Goal: Task Accomplishment & Management: Use online tool/utility

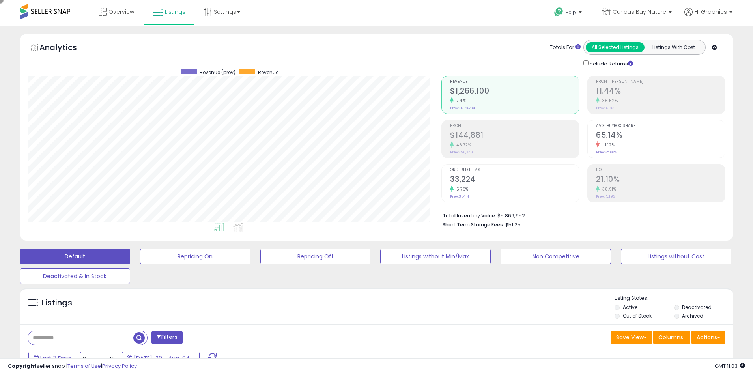
scroll to position [162, 414]
click at [641, 12] on span "Curious Buy Nature" at bounding box center [640, 12] width 54 height 8
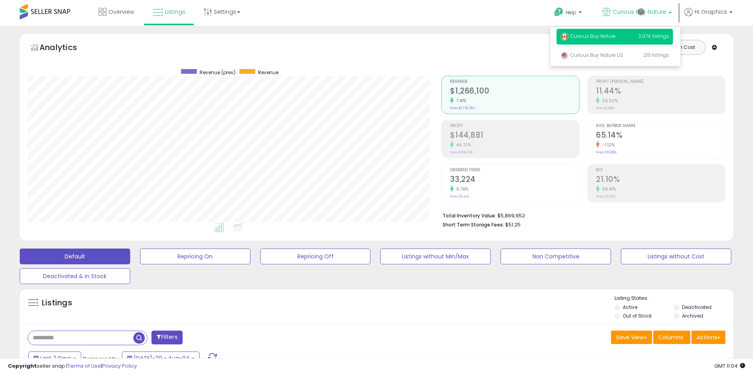
click at [616, 37] on p "Curious Buy Nature 2,974 listings" at bounding box center [615, 37] width 116 height 16
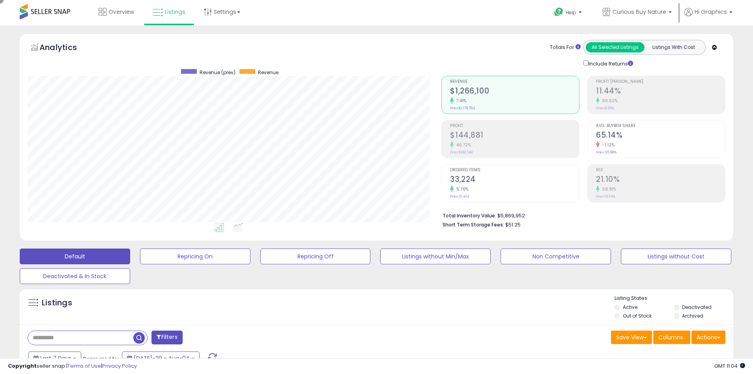
scroll to position [171, 0]
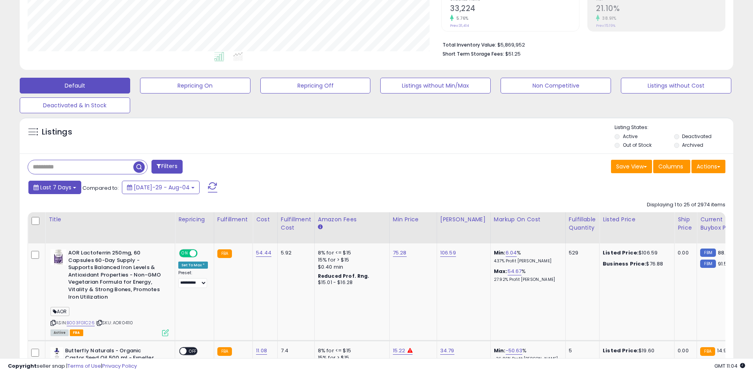
click at [54, 187] on span "Last 7 Days" at bounding box center [55, 187] width 31 height 8
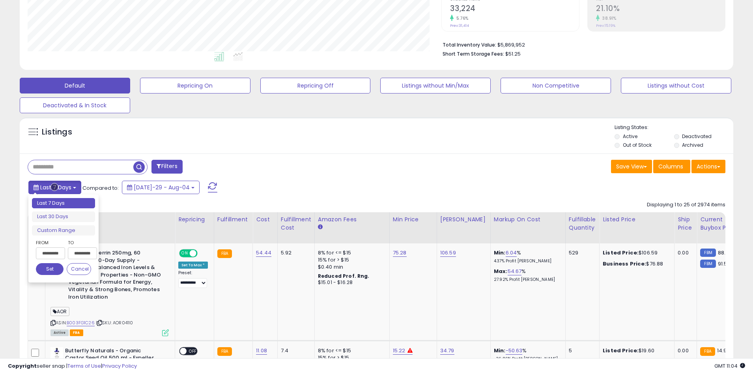
type input "**********"
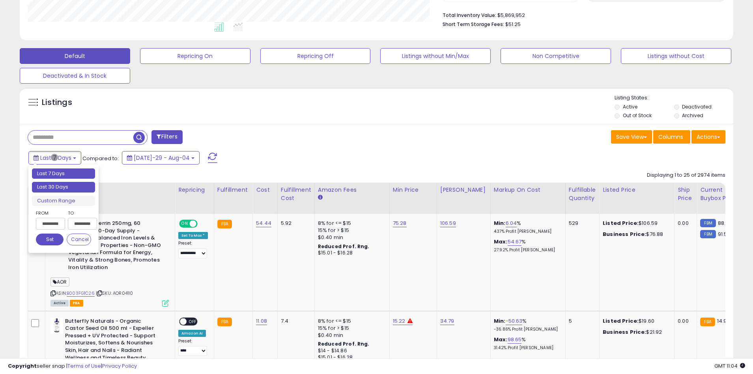
click at [63, 187] on li "Last 30 Days" at bounding box center [63, 187] width 63 height 11
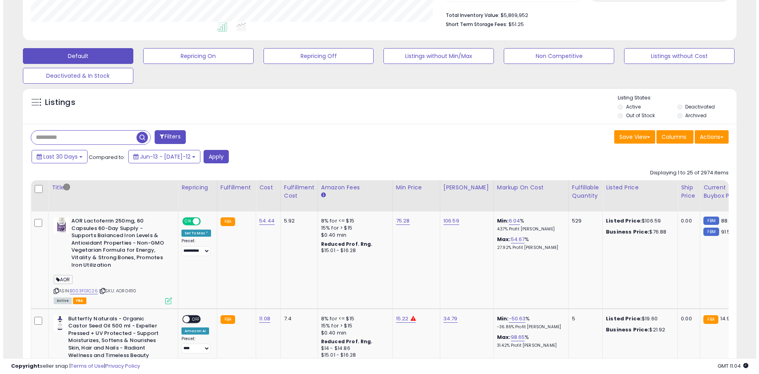
scroll to position [150, 0]
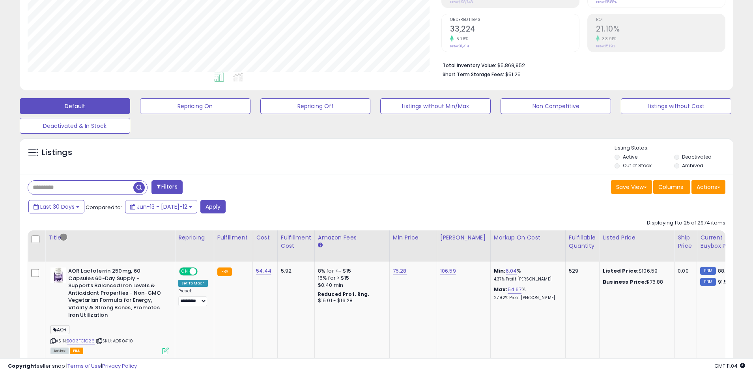
click at [168, 187] on button "Filters" at bounding box center [166, 187] width 31 height 14
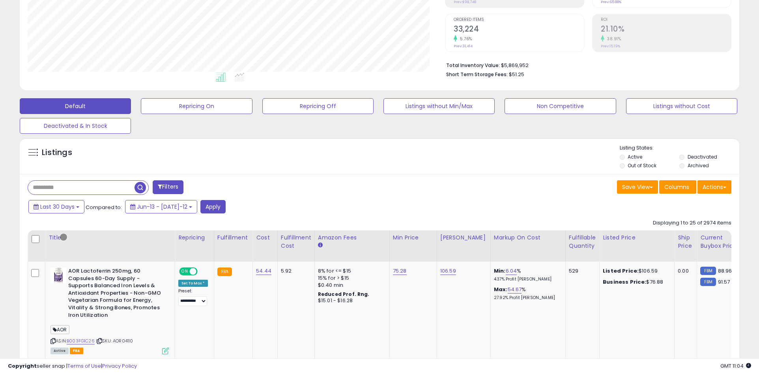
scroll to position [162, 417]
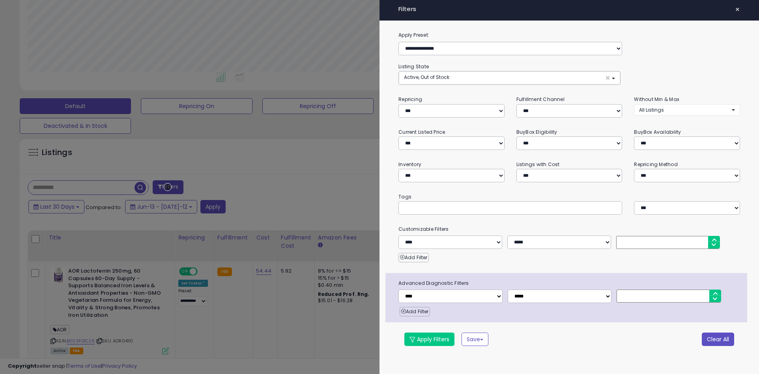
click at [717, 339] on button "Clear All" at bounding box center [718, 338] width 32 height 13
select select "*"
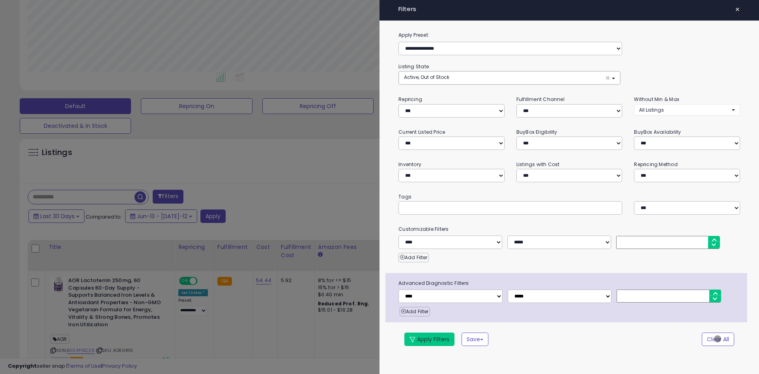
click at [430, 339] on button "Apply Filters" at bounding box center [429, 338] width 50 height 13
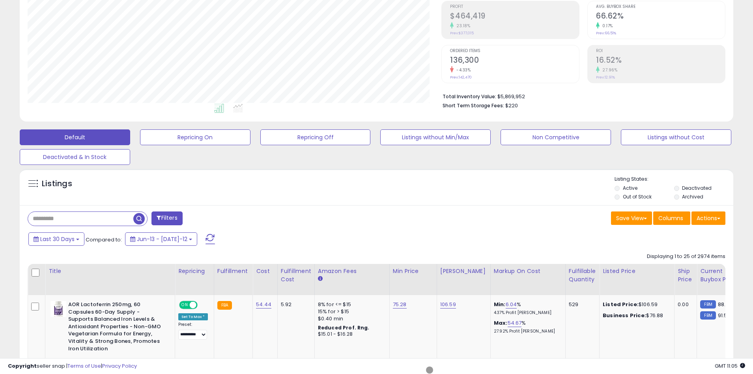
scroll to position [149, 0]
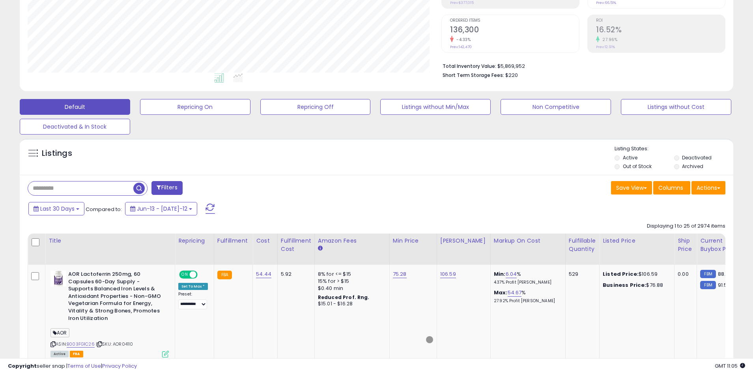
click at [140, 187] on span "button" at bounding box center [138, 188] width 11 height 11
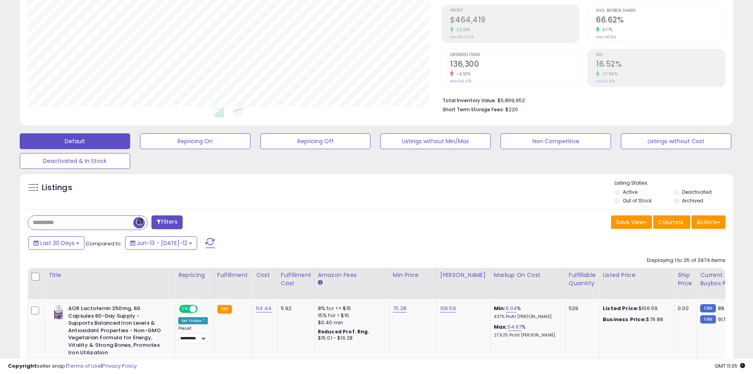
scroll to position [150, 0]
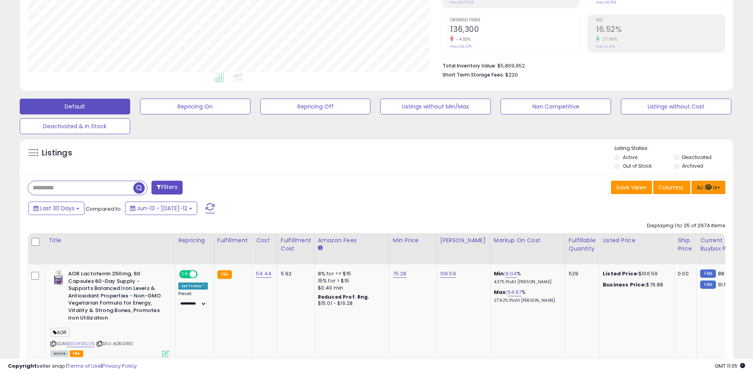
click at [708, 187] on button "Actions" at bounding box center [708, 187] width 34 height 13
click at [676, 237] on link "Export All Columns" at bounding box center [676, 238] width 86 height 12
